Goal: Transaction & Acquisition: Purchase product/service

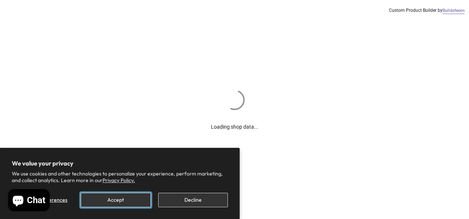
click at [134, 201] on button "Accept" at bounding box center [116, 200] width 70 height 14
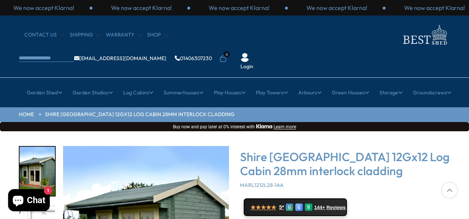
click at [451, 192] on div at bounding box center [449, 190] width 17 height 17
click at [434, 156] on div "Shire [GEOGRAPHIC_DATA] 12Gx12 Log Cabin 28mm interlock cladding MARL1212L28-1AA" at bounding box center [345, 169] width 210 height 39
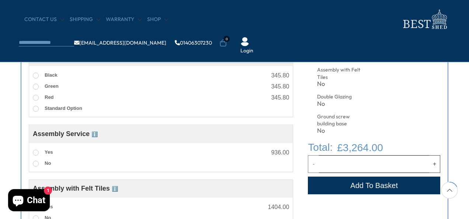
scroll to position [191, 0]
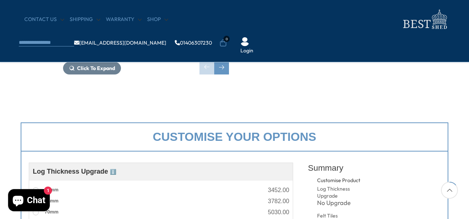
click at [49, 191] on span "1" at bounding box center [48, 191] width 8 height 8
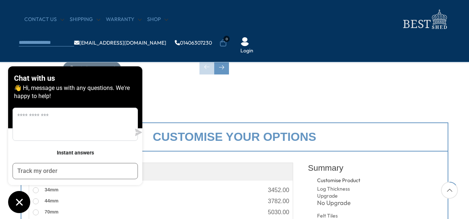
click at [154, 187] on div "34mm 3452.00" at bounding box center [161, 189] width 256 height 11
click at [127, 195] on div "Chat with us 👋 Hi, message us with any questions. We're happy to help! Instant …" at bounding box center [75, 139] width 134 height 147
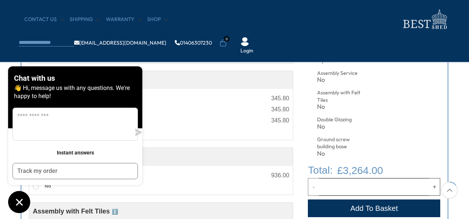
scroll to position [383, 0]
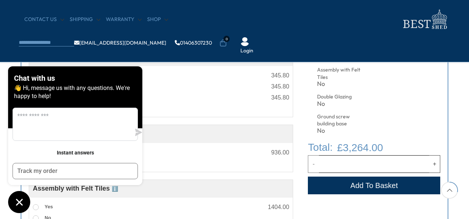
click at [129, 94] on p "👋 Hi, message us with any questions. We're happy to help!" at bounding box center [75, 92] width 122 height 16
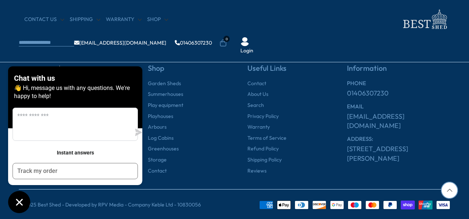
scroll to position [1346, 0]
